Goal: Download file/media

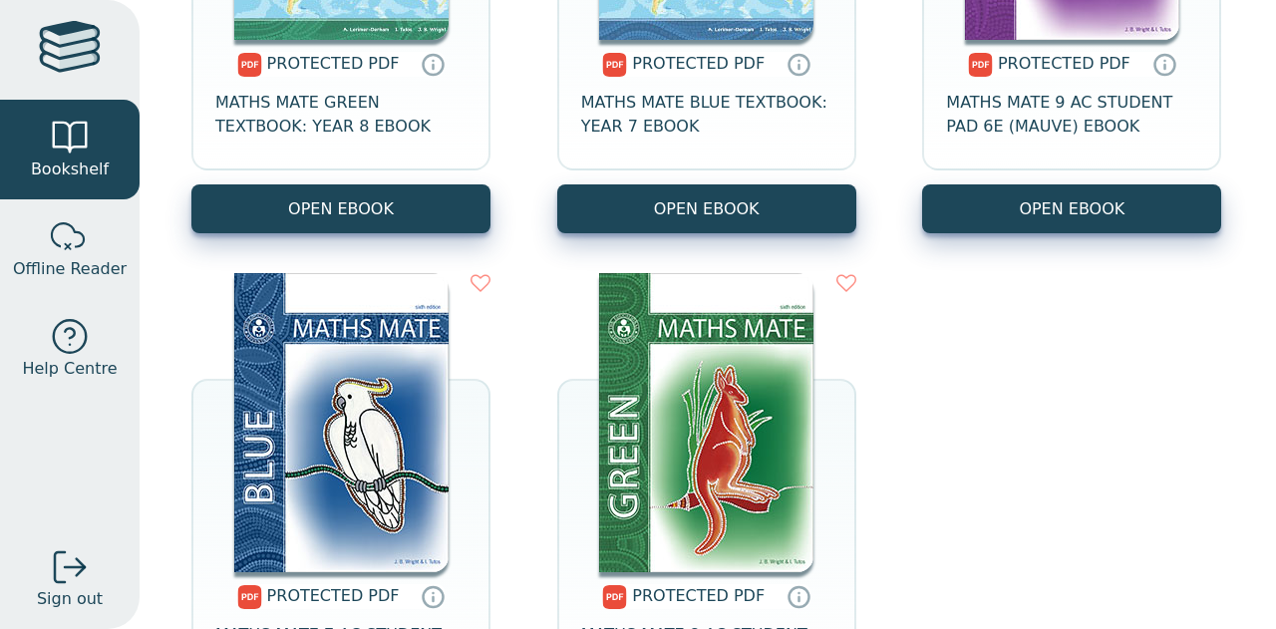
scroll to position [761, 0]
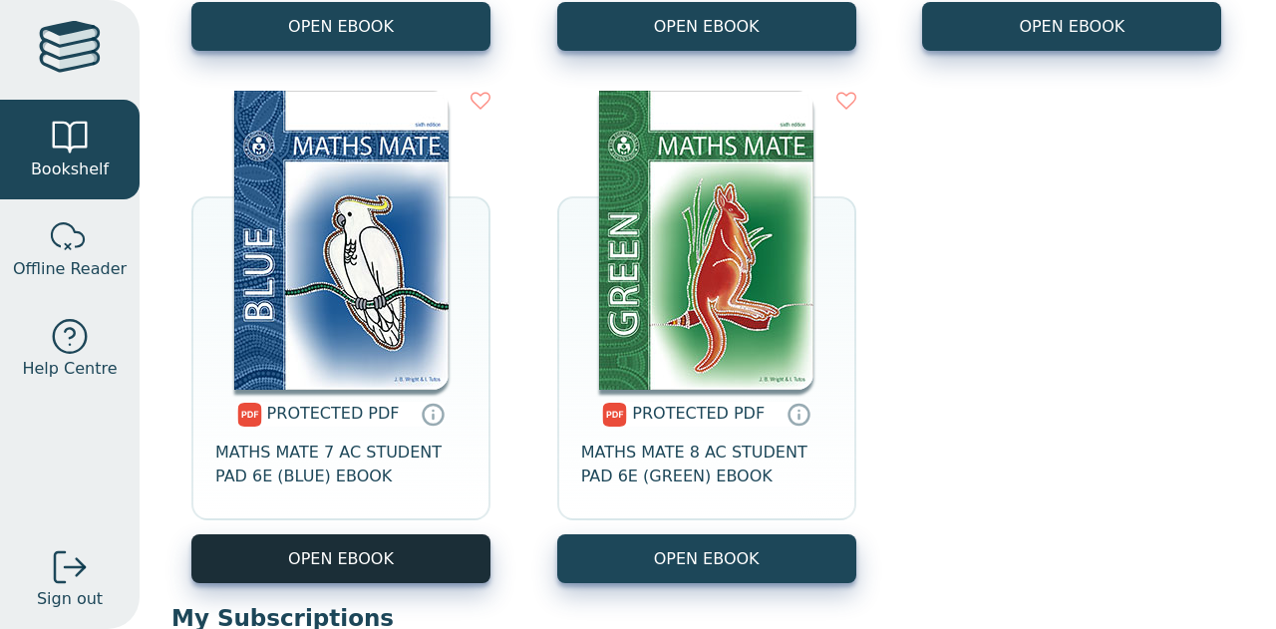
click at [379, 551] on link "OPEN EBOOK" at bounding box center [340, 558] width 299 height 49
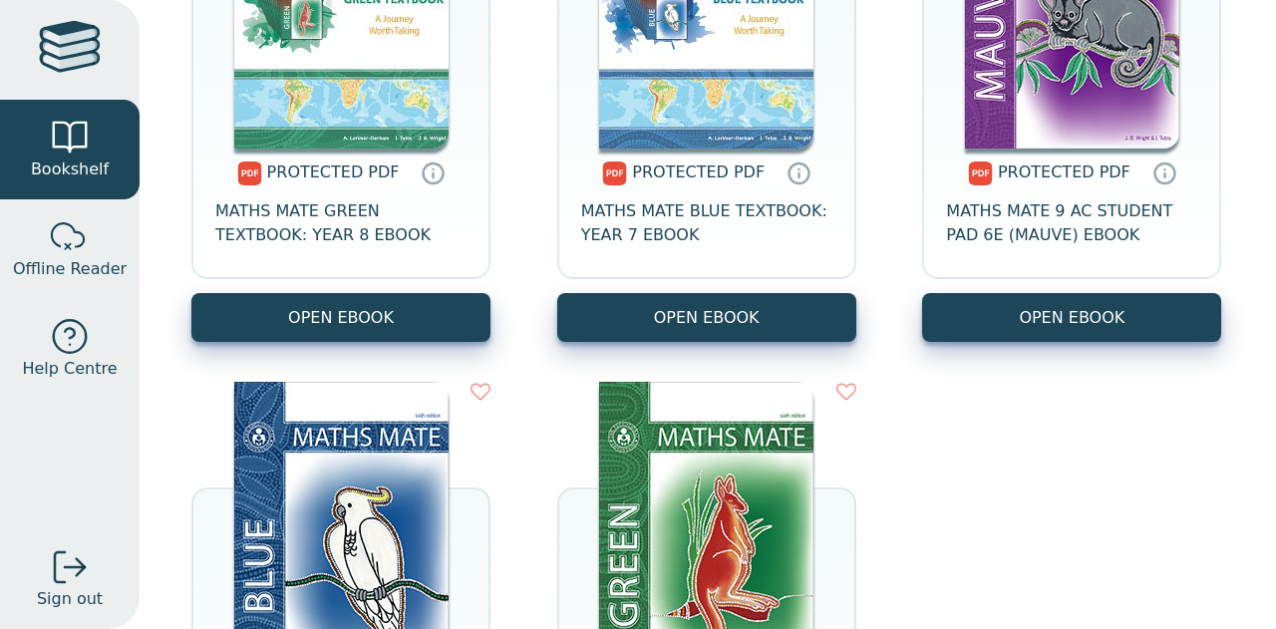
scroll to position [363, 0]
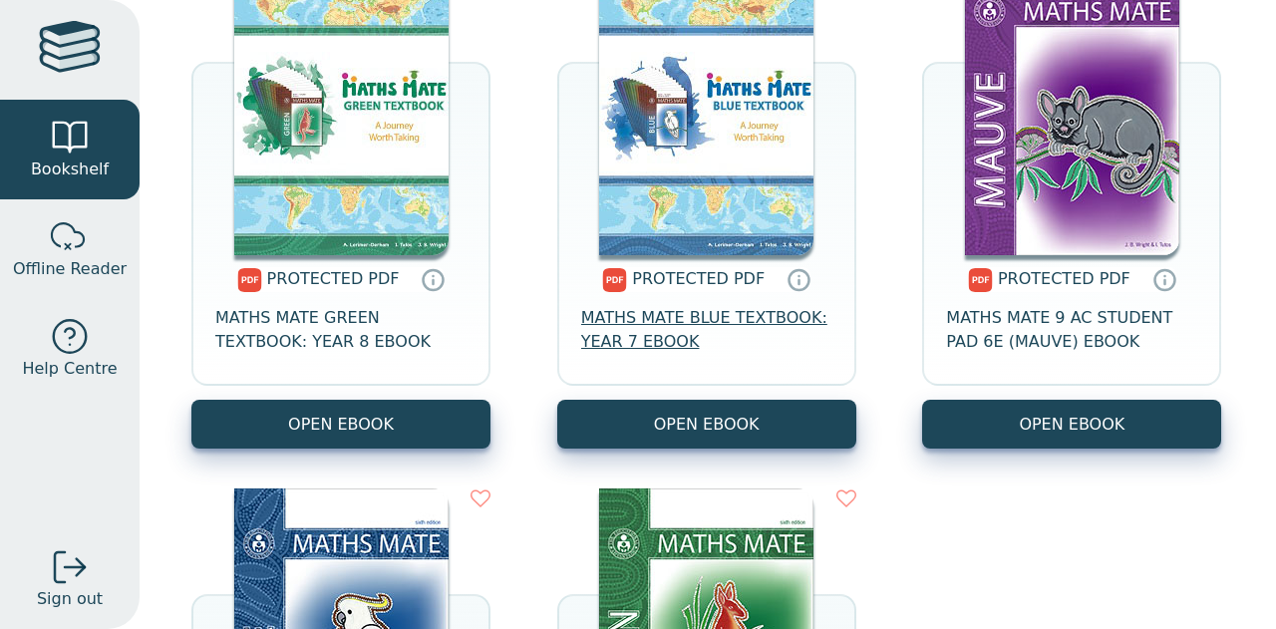
click at [753, 330] on span "MATHS MATE BLUE TEXTBOOK: YEAR 7 EBOOK" at bounding box center [706, 330] width 251 height 48
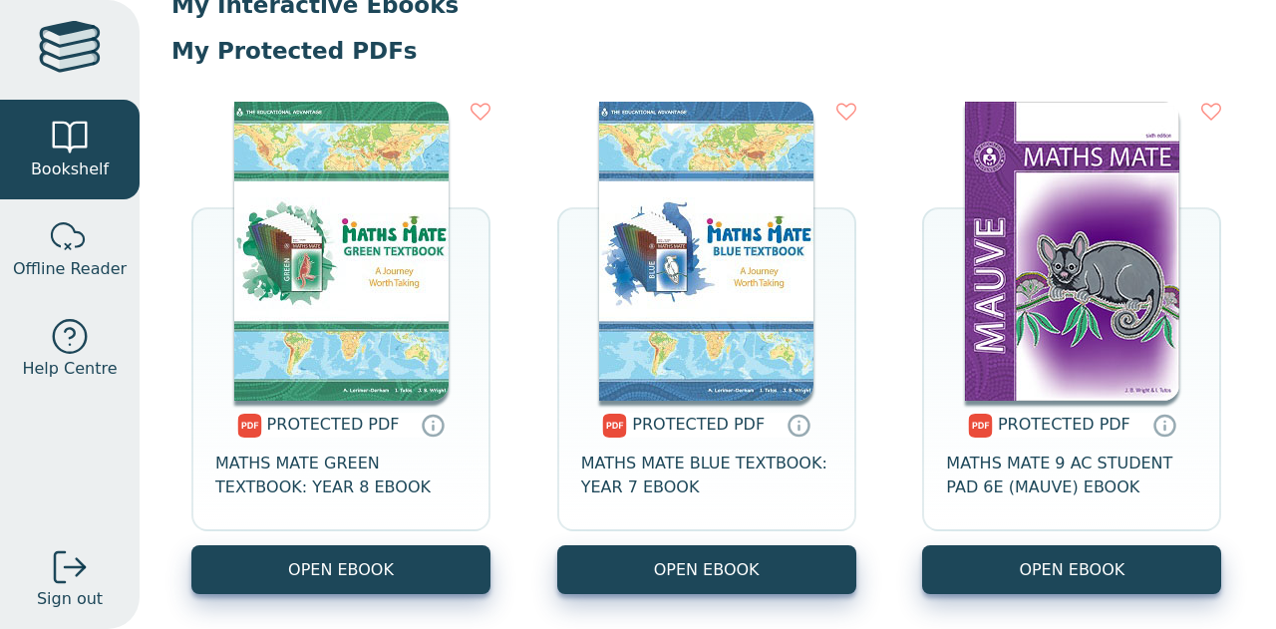
scroll to position [216, 0]
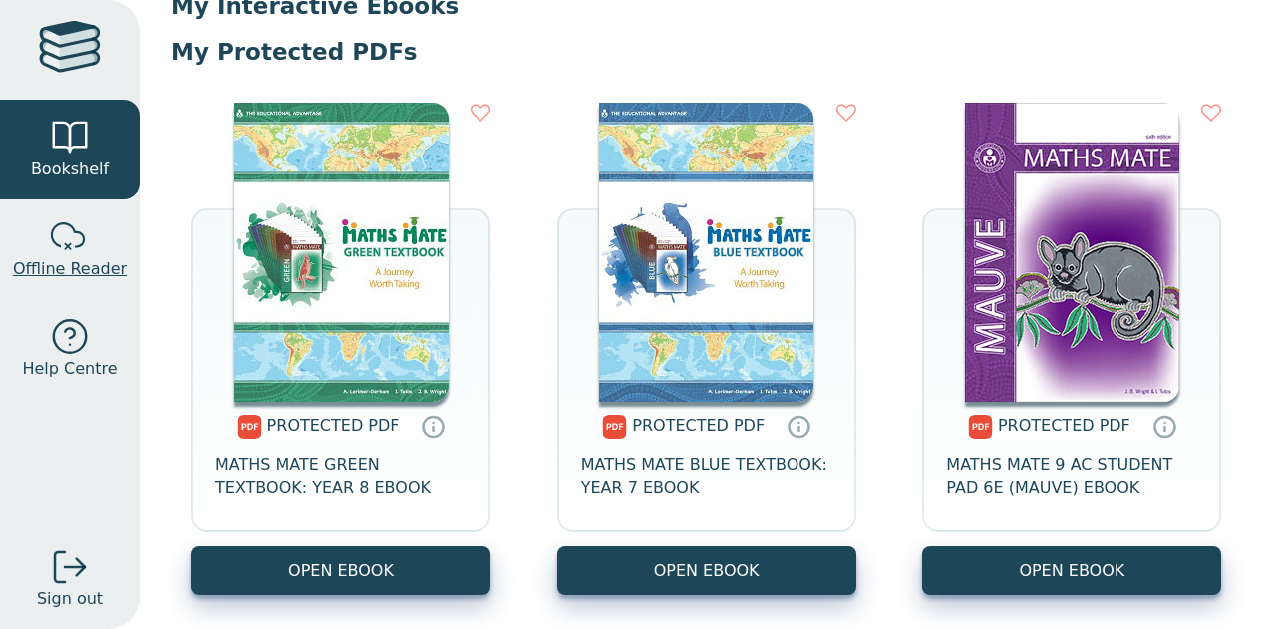
click at [63, 264] on span "Offline Reader" at bounding box center [70, 269] width 114 height 24
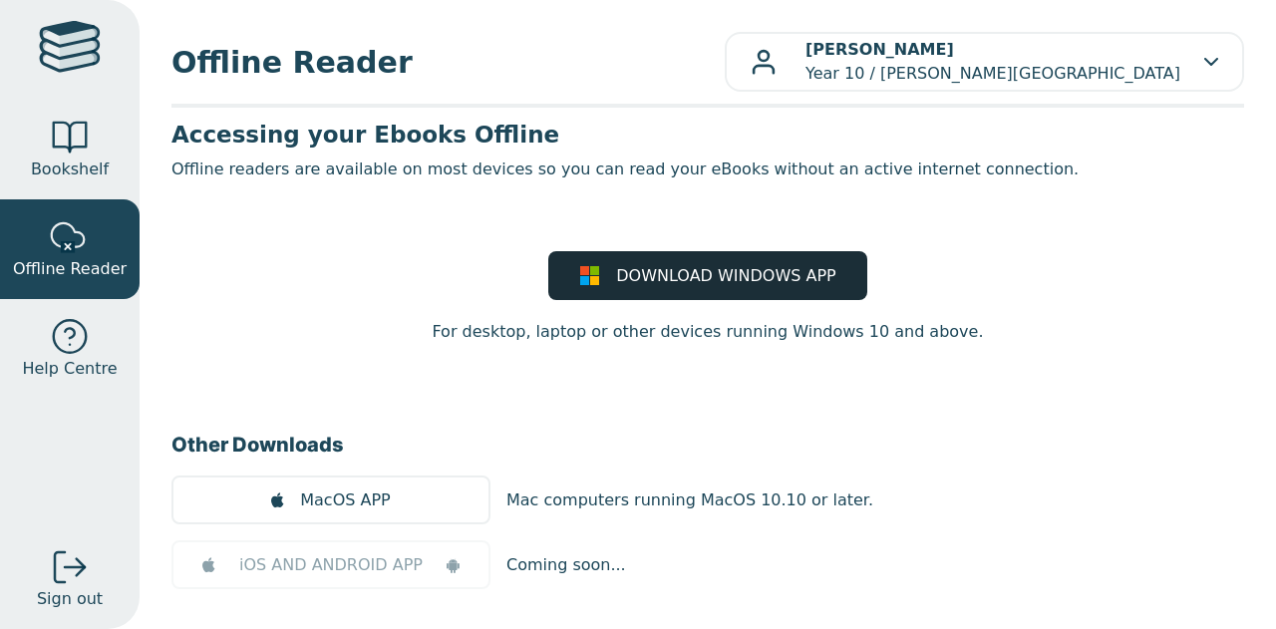
click at [662, 284] on span "DOWNLOAD WINDOWS APP" at bounding box center [725, 276] width 219 height 24
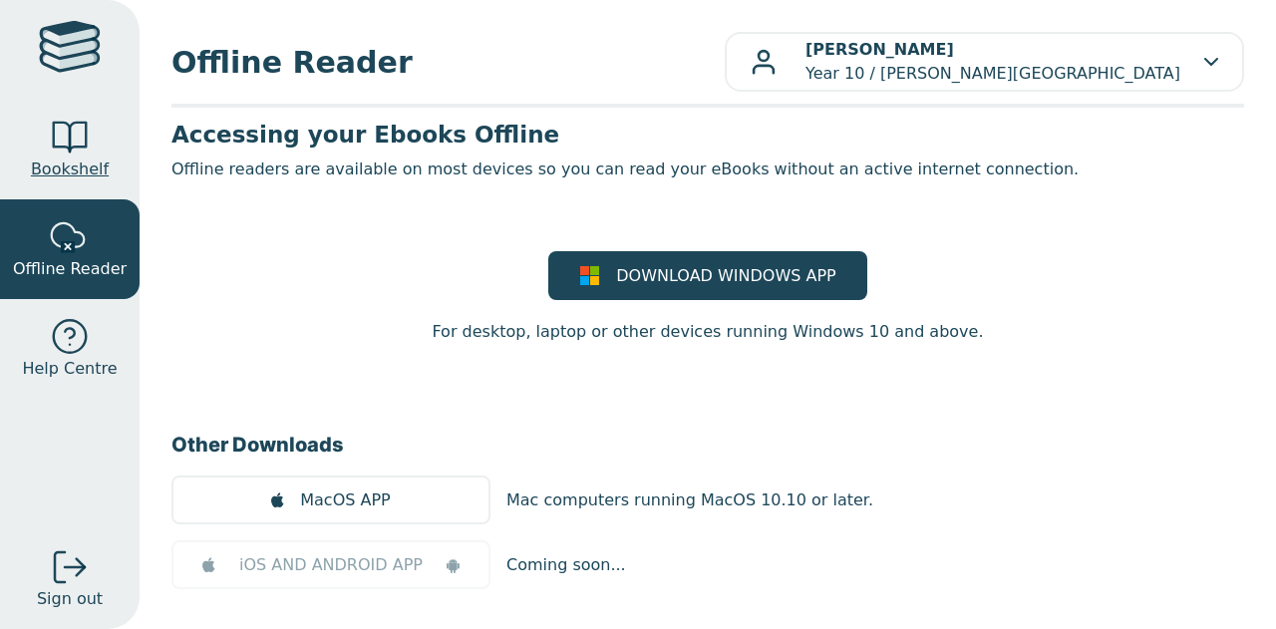
click at [69, 147] on div at bounding box center [70, 138] width 40 height 40
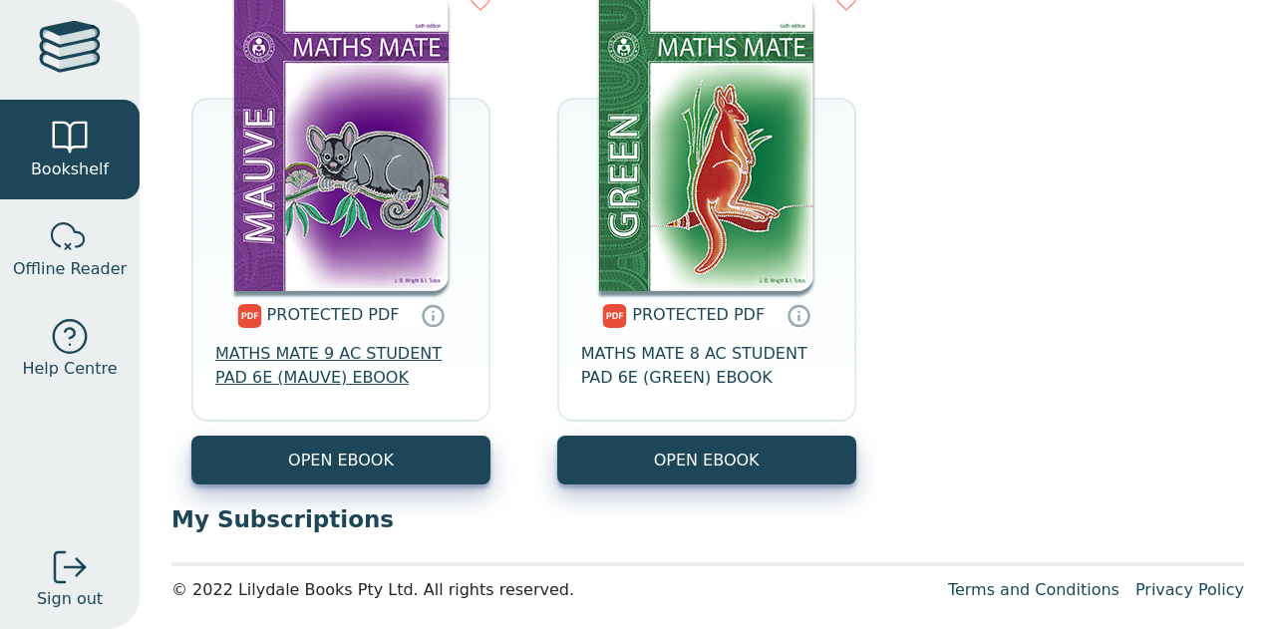
scroll to position [861, 0]
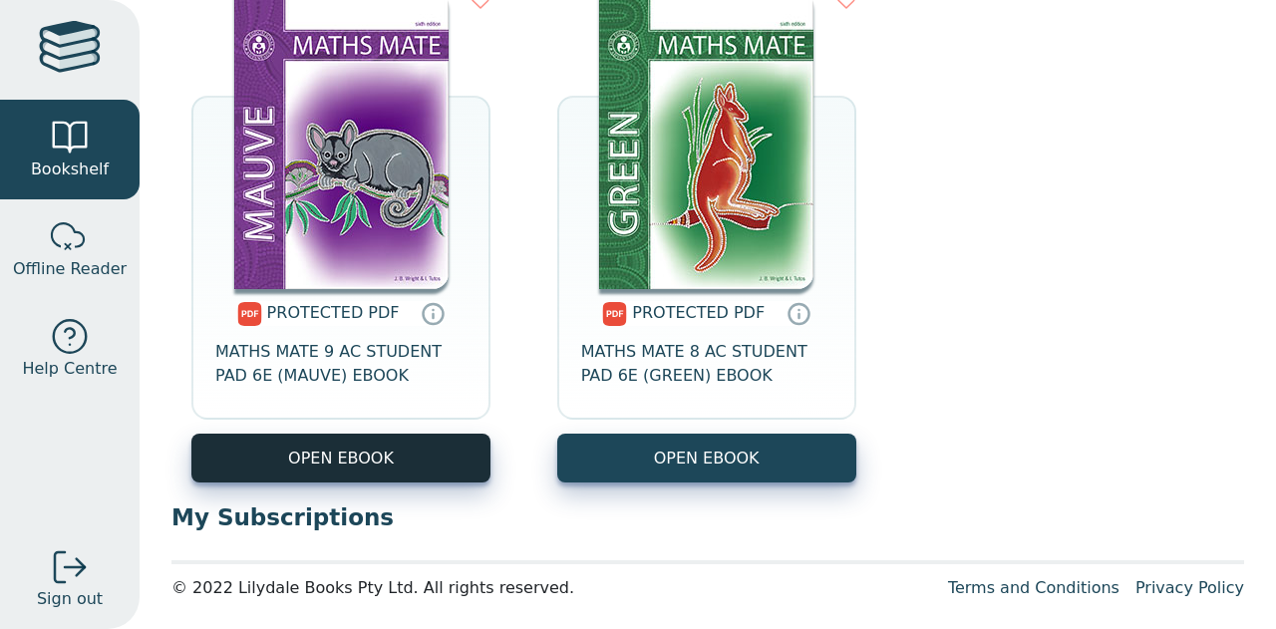
click at [386, 459] on link "OPEN EBOOK" at bounding box center [340, 458] width 299 height 49
